Goal: Task Accomplishment & Management: Complete application form

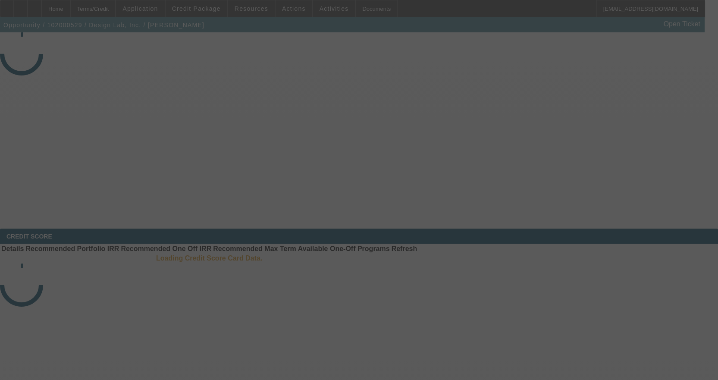
select select "4"
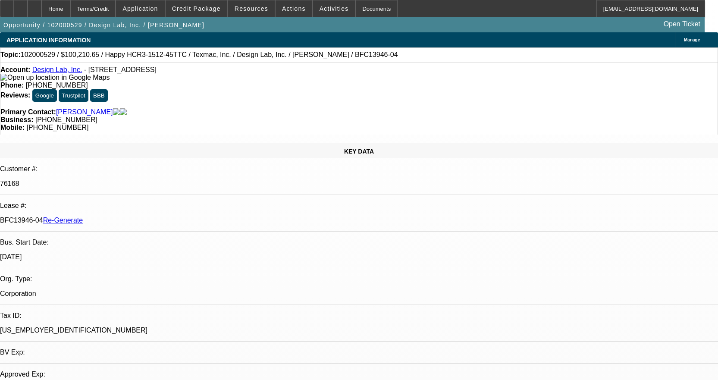
select select "0"
select select "2"
select select "0"
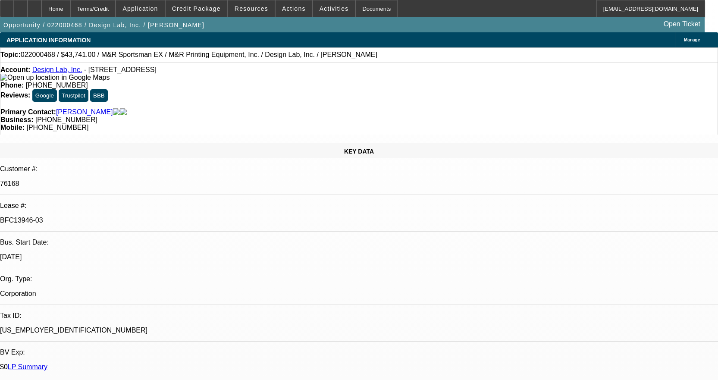
select select "0"
select select "2"
select select "0"
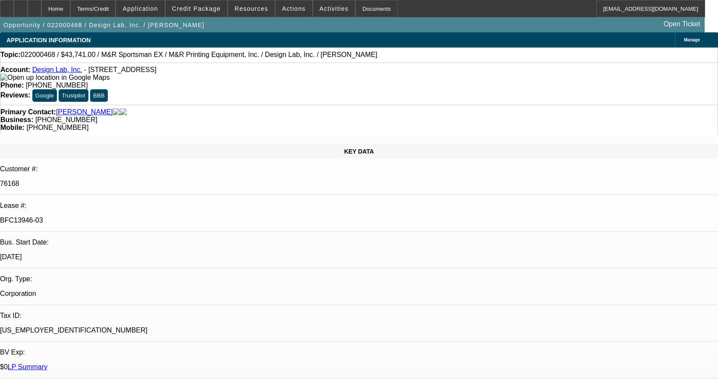
select select "0"
select select "2"
select select "0"
select select "2"
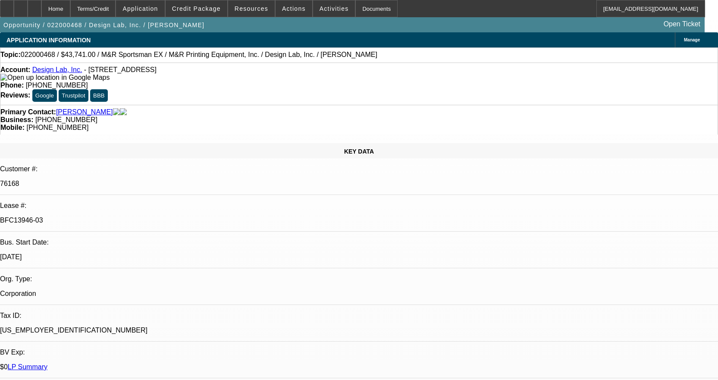
select select "0"
select select "2"
select select "0"
select select "2"
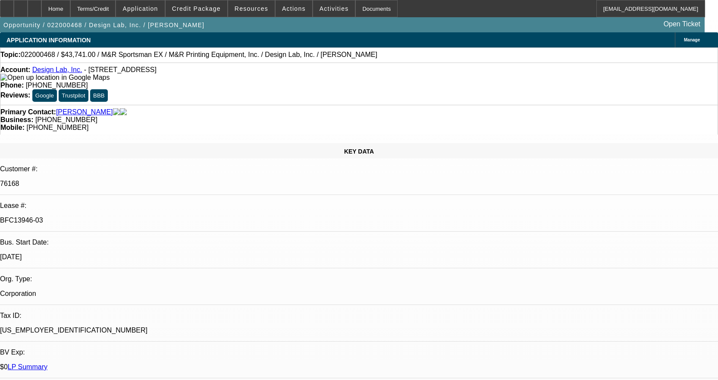
select select "0"
select select "2"
